Goal: Task Accomplishment & Management: Use online tool/utility

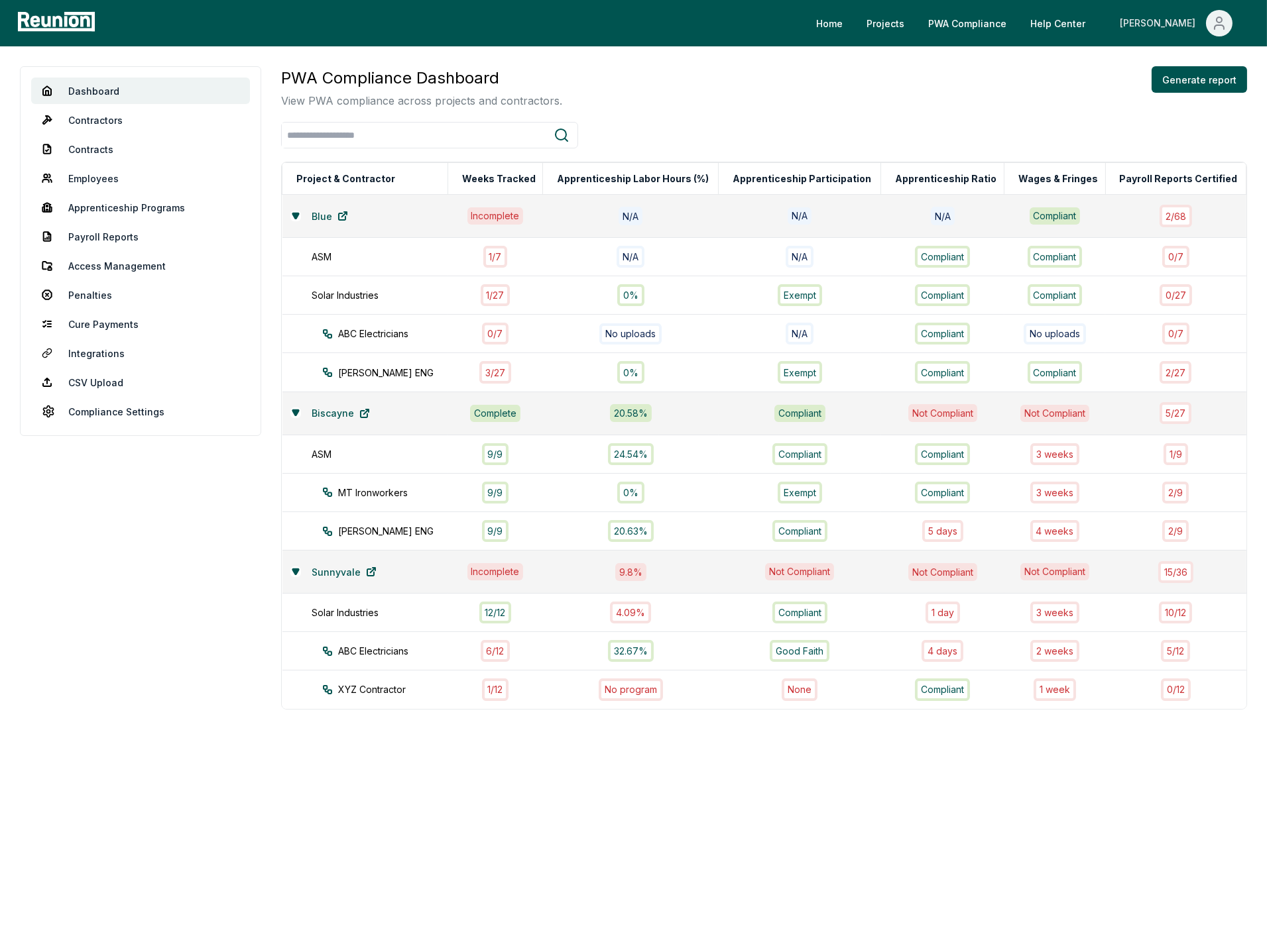
click at [1217, 35] on span "Main" at bounding box center [1219, 23] width 26 height 26
click at [1176, 116] on p "Log out" at bounding box center [1183, 109] width 34 height 16
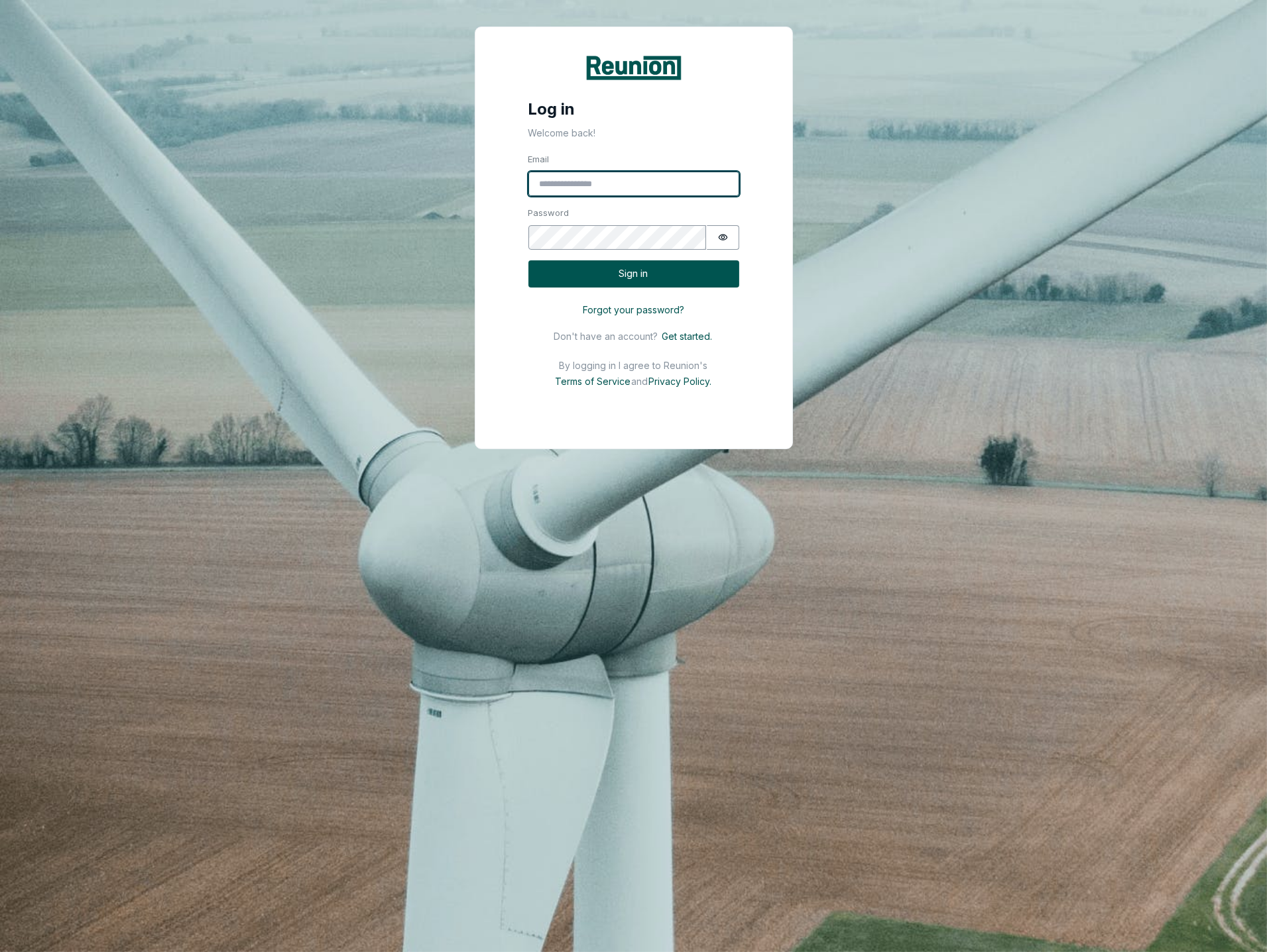
click at [589, 189] on input "Email" at bounding box center [634, 184] width 211 height 25
type input "*"
type input "**********"
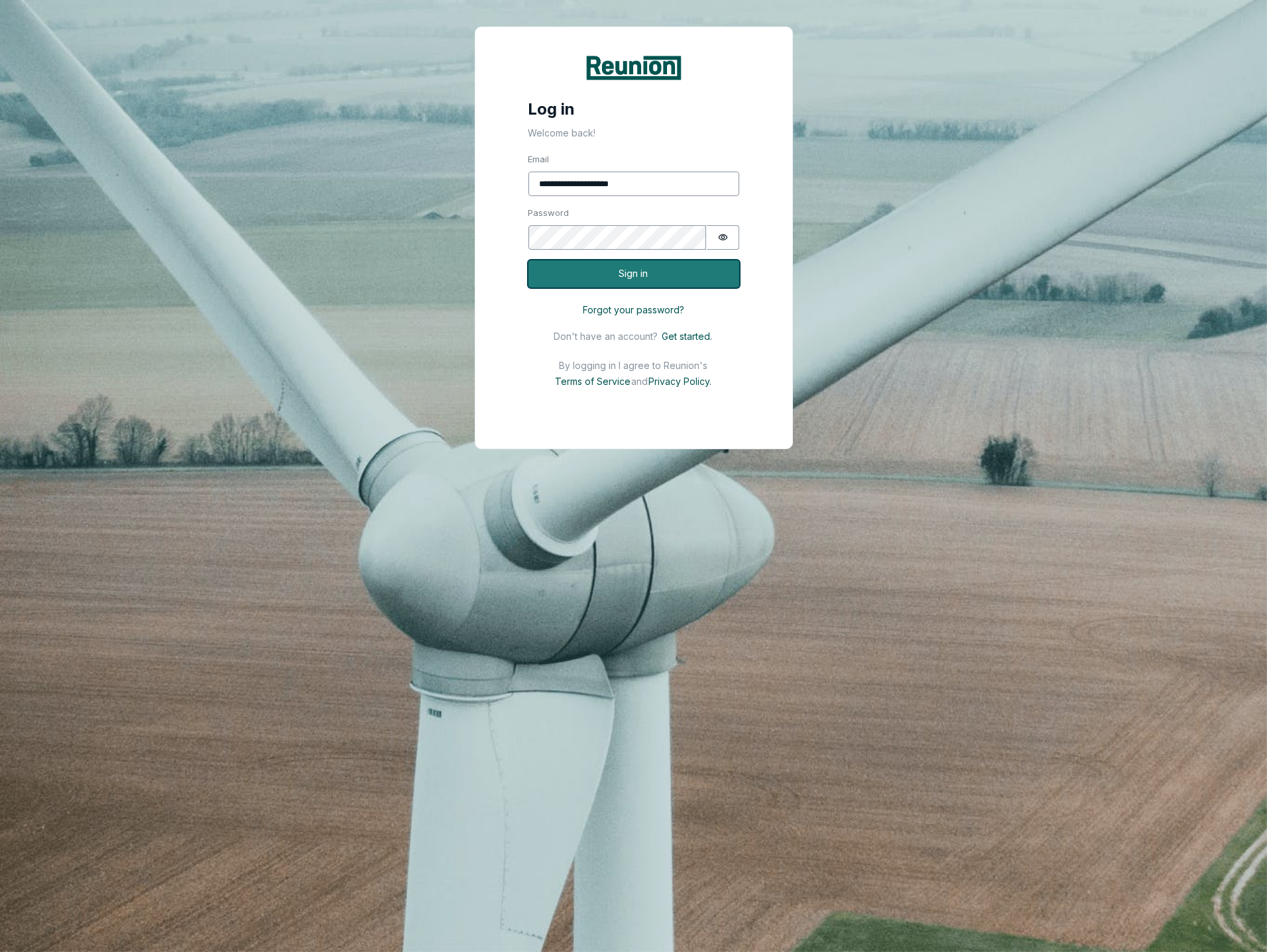
click at [661, 280] on button "Sign in" at bounding box center [634, 274] width 211 height 27
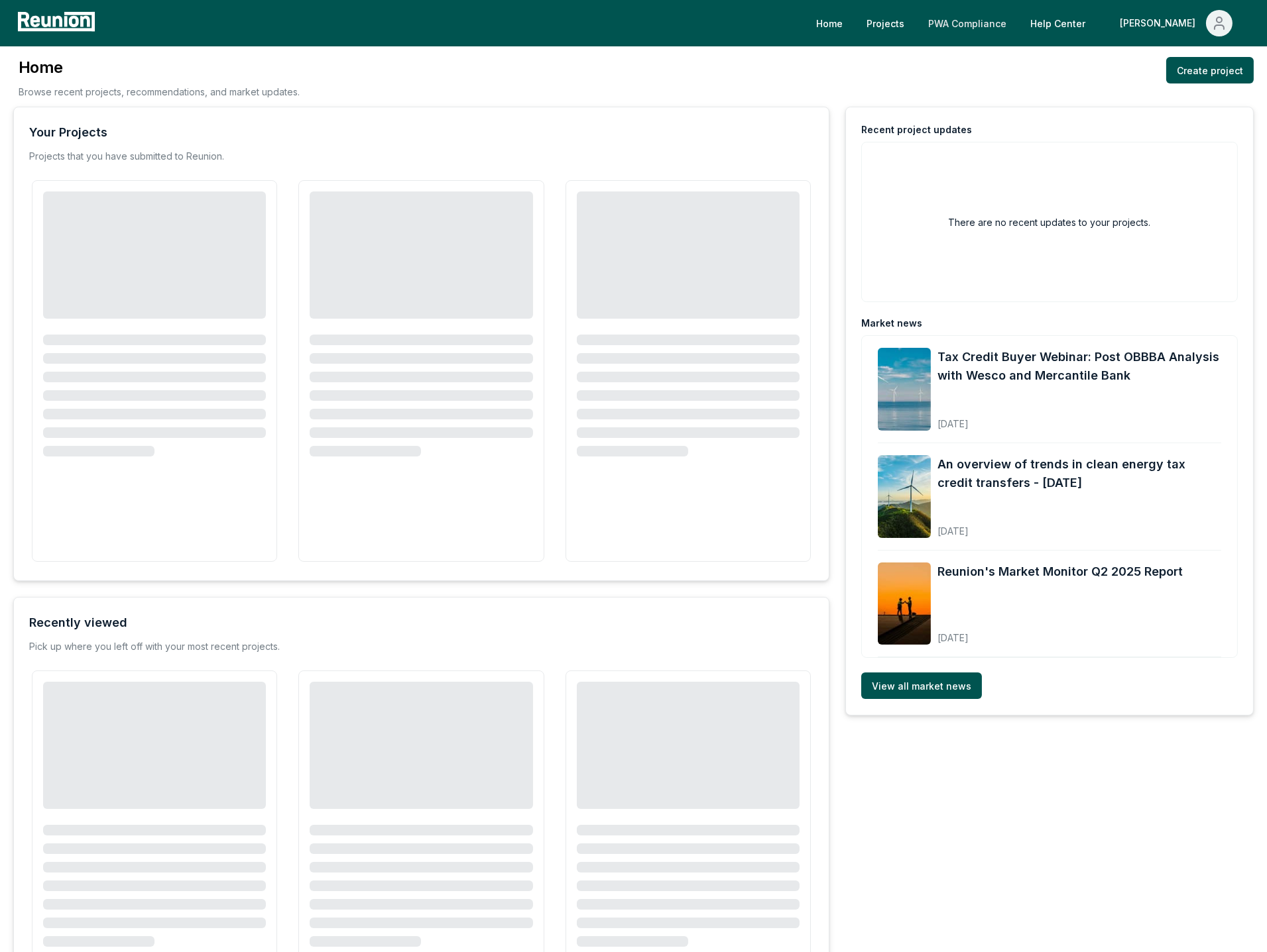
click at [1017, 20] on link "PWA Compliance" at bounding box center [968, 23] width 100 height 26
